Goal: Task Accomplishment & Management: Use online tool/utility

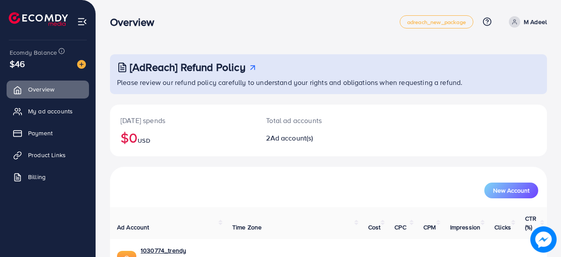
scroll to position [78, 0]
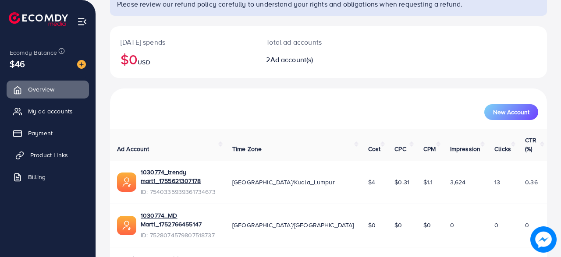
click at [60, 152] on span "Product Links" at bounding box center [49, 155] width 38 height 9
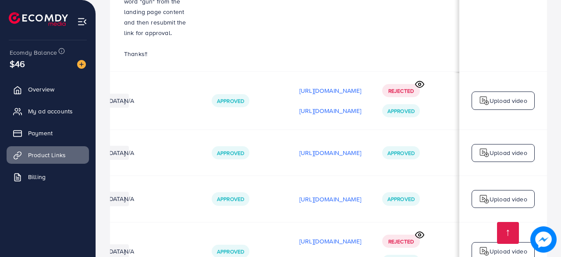
scroll to position [0, 259]
click at [309, 194] on p "[URL][DOMAIN_NAME]" at bounding box center [330, 199] width 62 height 11
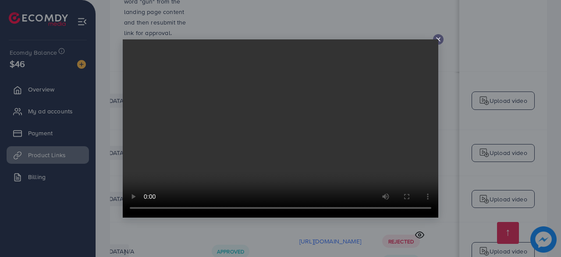
click at [440, 36] on icon at bounding box center [438, 39] width 7 height 7
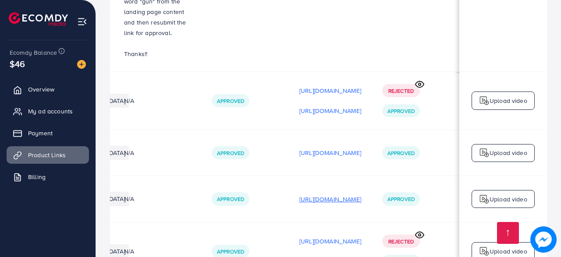
click at [337, 194] on p "[URL][DOMAIN_NAME]" at bounding box center [330, 199] width 62 height 11
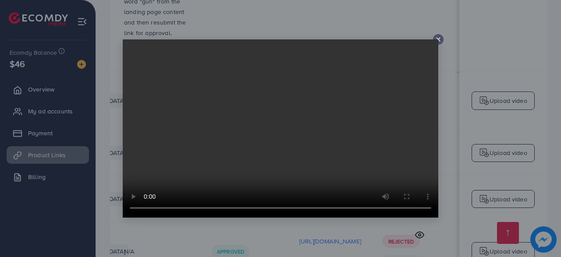
click at [440, 40] on icon at bounding box center [438, 39] width 7 height 7
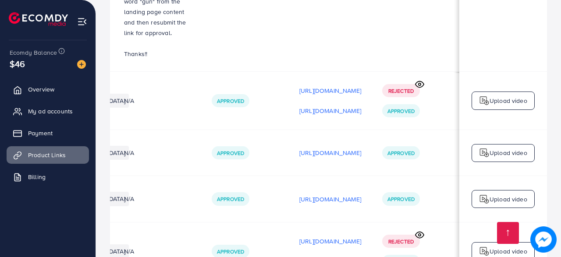
click at [482, 194] on img at bounding box center [484, 199] width 11 height 11
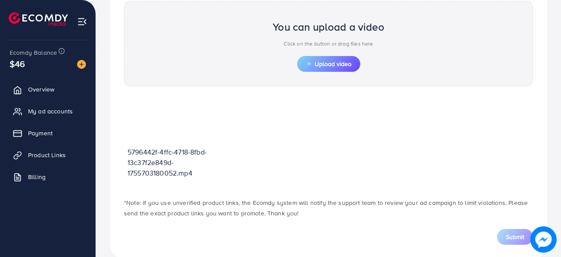
scroll to position [314, 0]
click at [333, 61] on span "Upload video" at bounding box center [329, 64] width 46 height 6
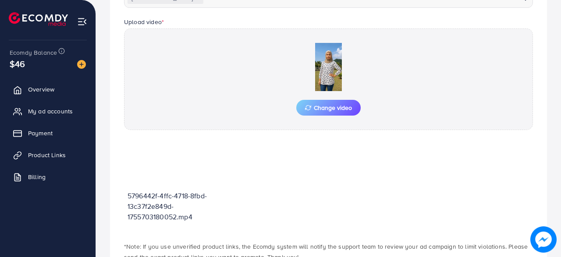
scroll to position [344, 0]
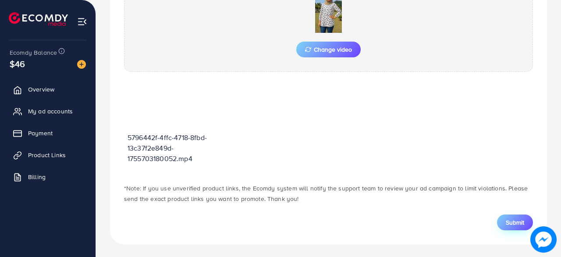
click at [507, 219] on span "Submit" at bounding box center [515, 222] width 18 height 9
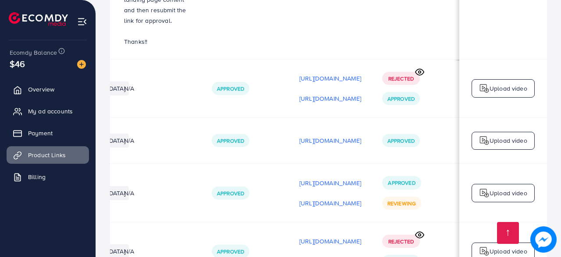
scroll to position [0, 259]
click at [316, 135] on p "[URL][DOMAIN_NAME]" at bounding box center [330, 140] width 62 height 11
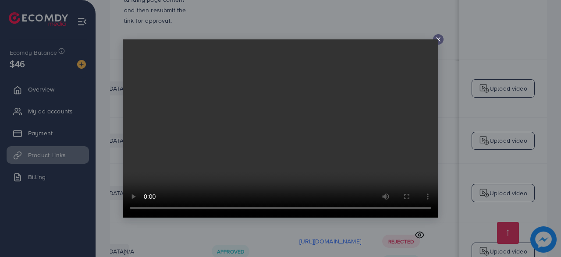
click at [439, 37] on icon at bounding box center [438, 39] width 7 height 7
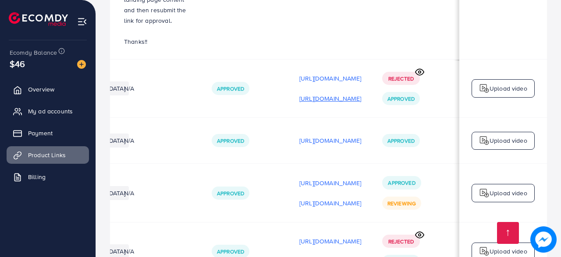
click at [327, 93] on p "[URL][DOMAIN_NAME]" at bounding box center [330, 98] width 62 height 11
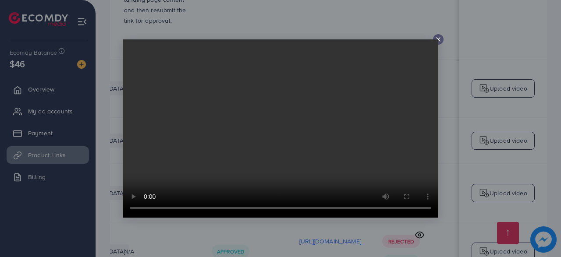
click at [443, 40] on div at bounding box center [438, 39] width 11 height 11
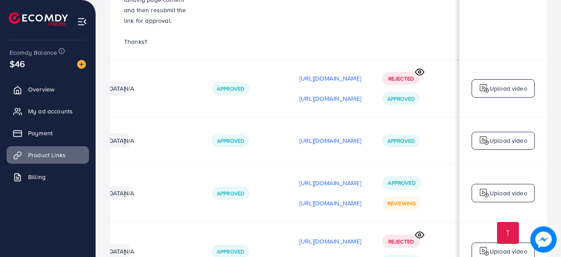
click at [473, 79] on div "Upload video" at bounding box center [503, 88] width 63 height 18
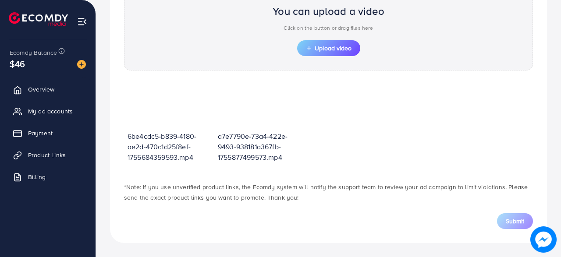
scroll to position [314, 0]
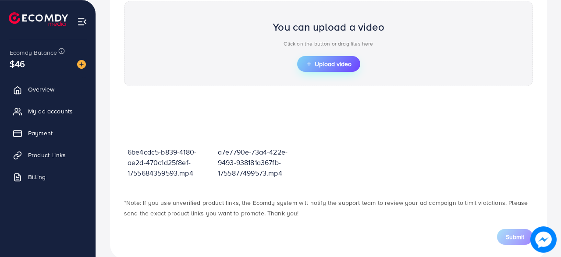
click at [323, 62] on span "Upload video" at bounding box center [329, 64] width 46 height 6
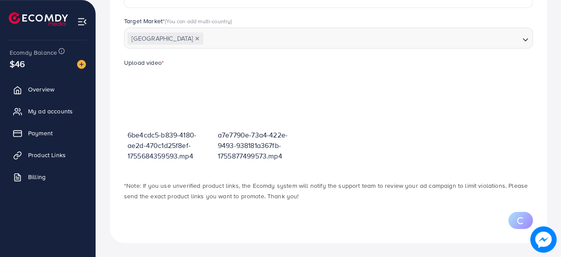
scroll to position [245, 0]
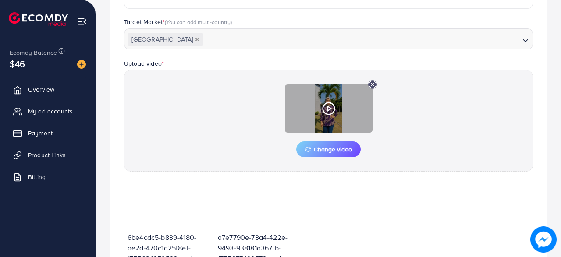
click at [334, 106] on circle at bounding box center [329, 109] width 12 height 12
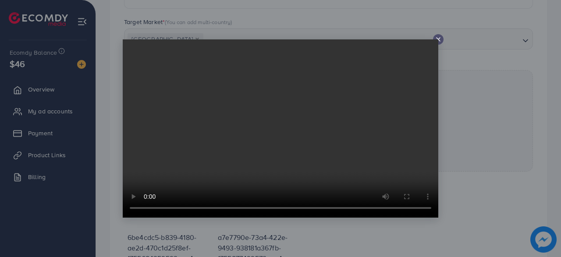
click at [440, 40] on icon at bounding box center [438, 39] width 7 height 7
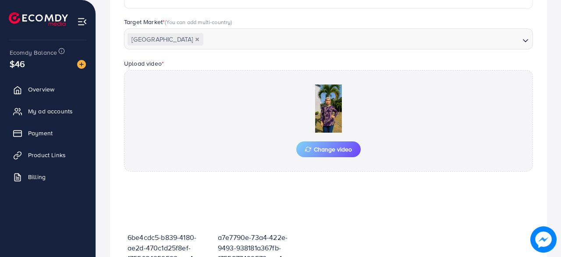
scroll to position [344, 0]
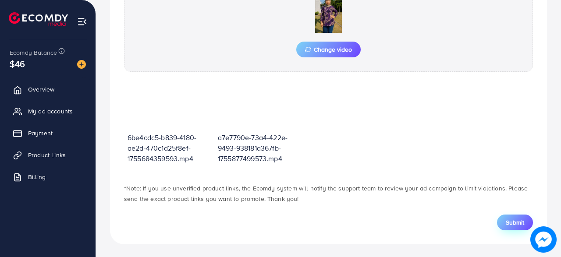
click at [502, 219] on button "Submit" at bounding box center [515, 223] width 36 height 16
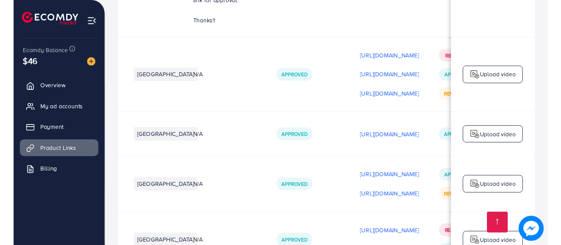
scroll to position [0, 259]
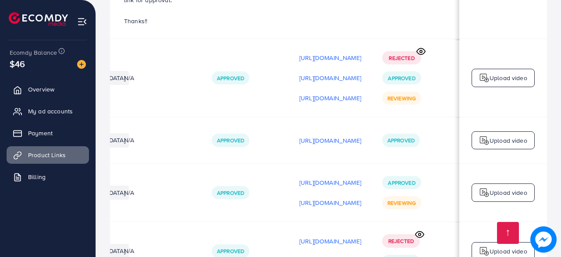
click at [299, 256] on p "[URL][DOMAIN_NAME]" at bounding box center [330, 261] width 62 height 11
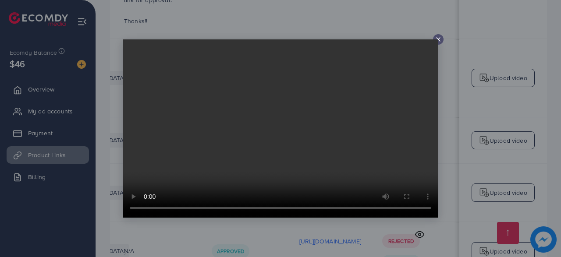
click at [440, 38] on line at bounding box center [438, 40] width 4 height 4
